Goal: Obtain resource: Obtain resource

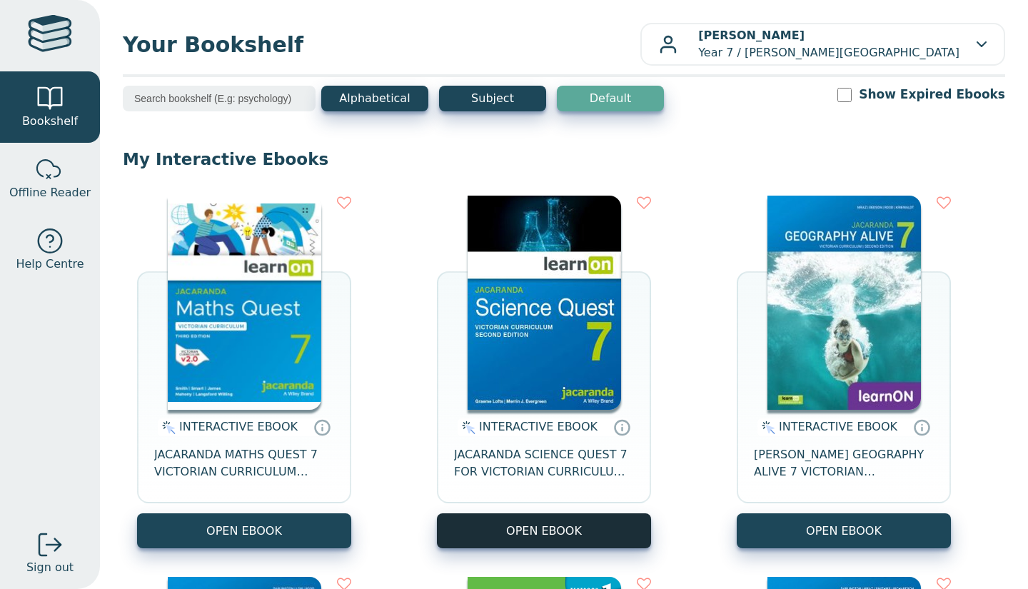
click at [571, 530] on button "OPEN EBOOK" at bounding box center [544, 530] width 214 height 35
click at [539, 542] on button "OPEN EBOOK" at bounding box center [544, 530] width 214 height 35
